Goal: Navigation & Orientation: Go to known website

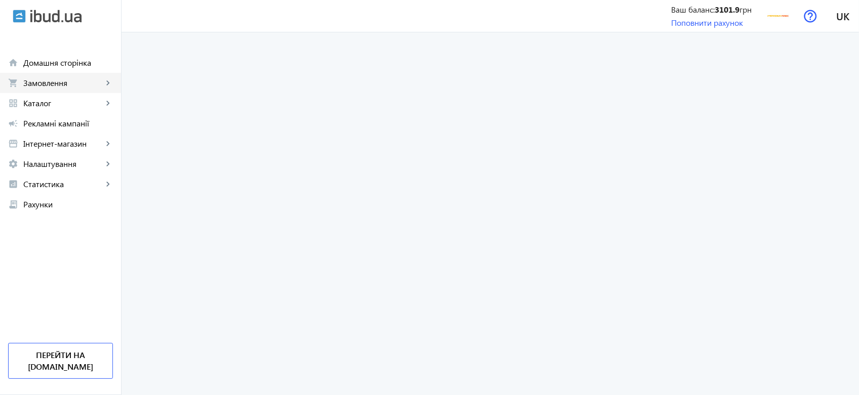
click at [61, 78] on span "Замовлення" at bounding box center [62, 83] width 79 height 10
click at [67, 365] on link "Перейти на [DOMAIN_NAME]" at bounding box center [60, 361] width 105 height 36
